Goal: Find specific page/section: Find specific page/section

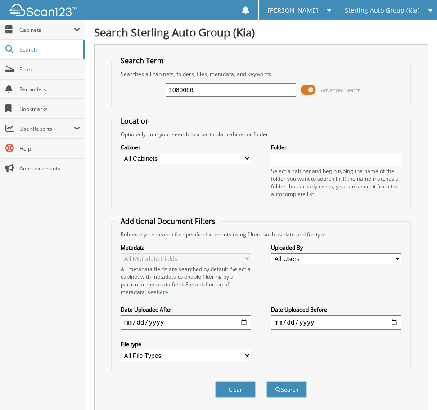
type input "1080666"
click at [266, 381] on button "Search" at bounding box center [286, 389] width 40 height 17
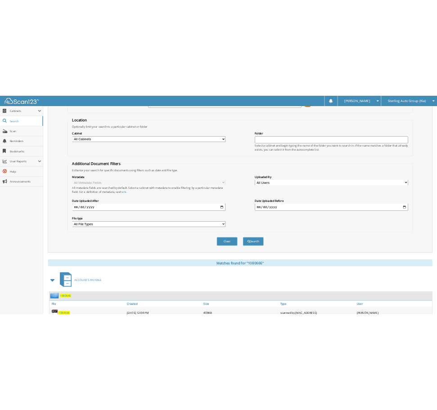
scroll to position [124, 0]
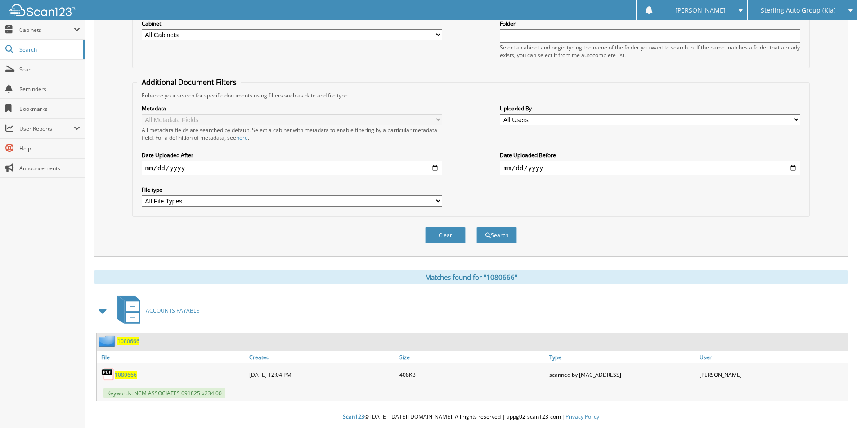
click at [128, 376] on span "1080666" at bounding box center [126, 375] width 22 height 8
